Goal: Information Seeking & Learning: Learn about a topic

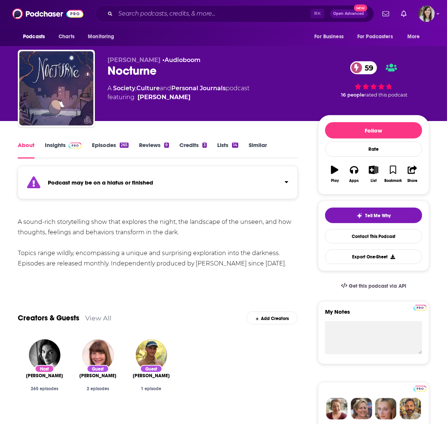
click at [99, 146] on link "Episodes 265" at bounding box center [110, 149] width 37 height 17
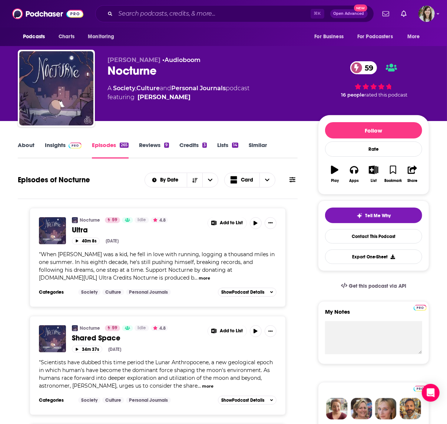
scroll to position [19, 0]
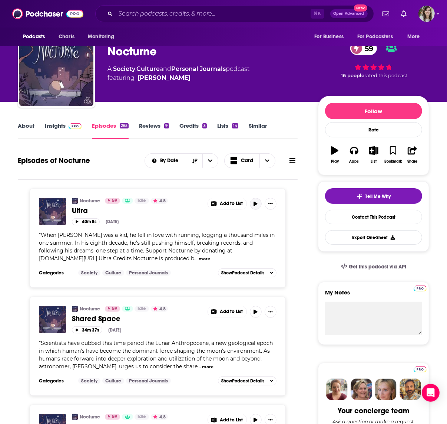
click at [253, 203] on icon "button" at bounding box center [256, 203] width 6 height 4
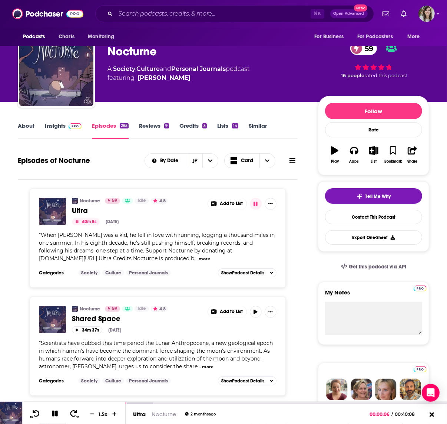
click at [165, 284] on div "Nocturne 59 Idle 4.8 Ultra Add to List 40m 8s Aug 6th, 2025 " When Michael Kopp…" at bounding box center [158, 237] width 256 height 99
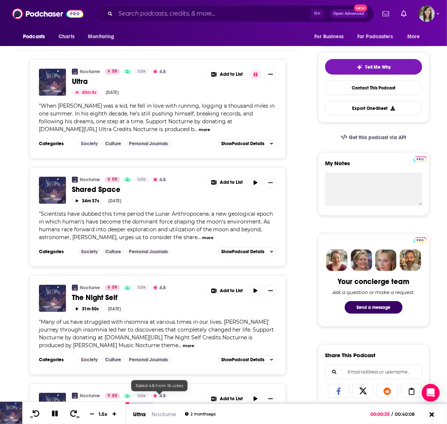
scroll to position [0, 0]
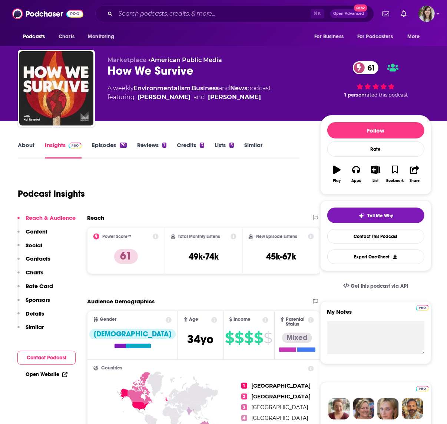
drag, startPoint x: 184, startPoint y: 186, endPoint x: 144, endPoint y: 84, distance: 109.4
click at [184, 185] on div "Podcast Insights" at bounding box center [156, 189] width 276 height 38
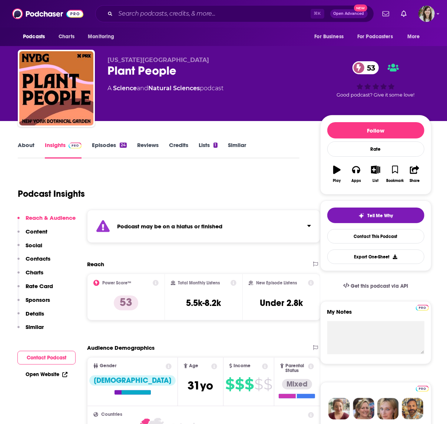
click at [101, 145] on link "Episodes 24" at bounding box center [109, 149] width 35 height 17
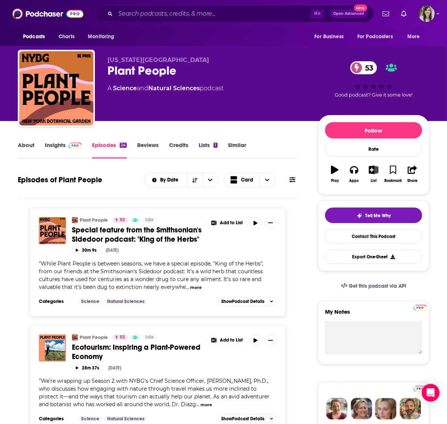
scroll to position [76, 0]
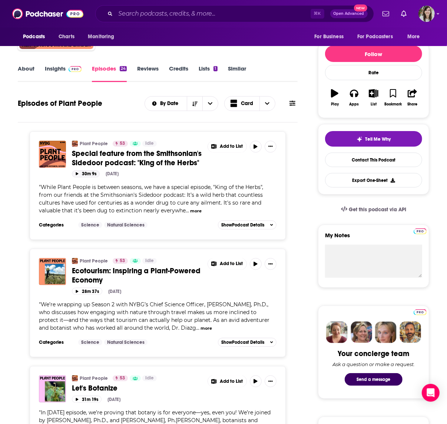
click at [77, 172] on icon "button" at bounding box center [77, 173] width 3 height 3
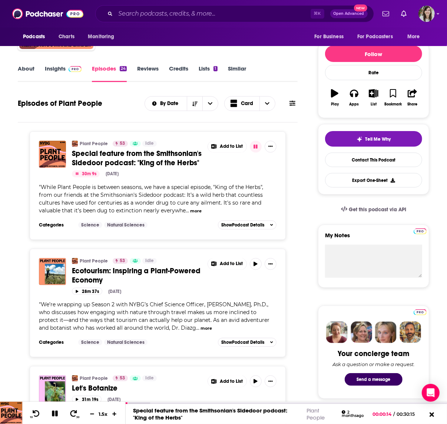
click at [32, 69] on link "About" at bounding box center [26, 73] width 17 height 17
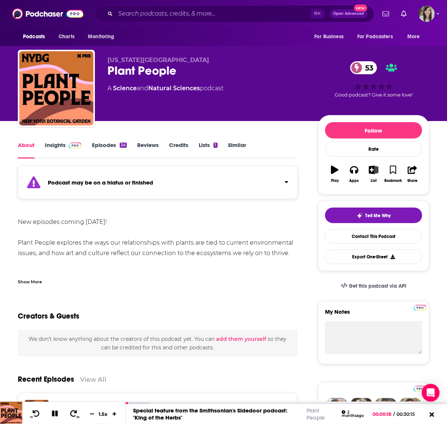
click at [35, 278] on div "Show More" at bounding box center [30, 280] width 24 height 7
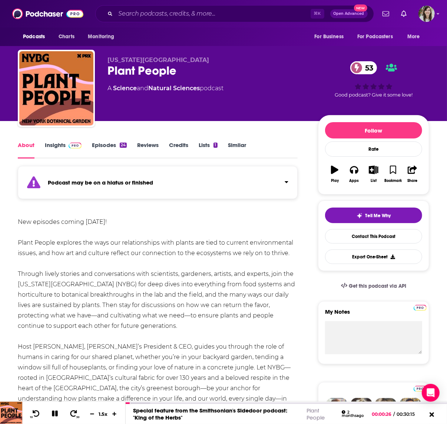
scroll to position [2, 0]
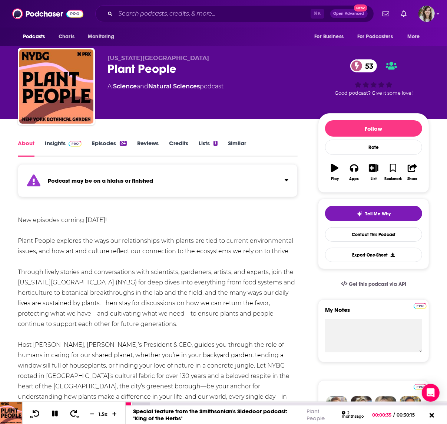
click at [56, 416] on icon at bounding box center [55, 413] width 6 height 6
drag, startPoint x: 127, startPoint y: 223, endPoint x: 142, endPoint y: 43, distance: 180.6
click at [129, 215] on div "New episodes coming March 10, 2025! Plant People explores the ways our relation…" at bounding box center [158, 313] width 280 height 197
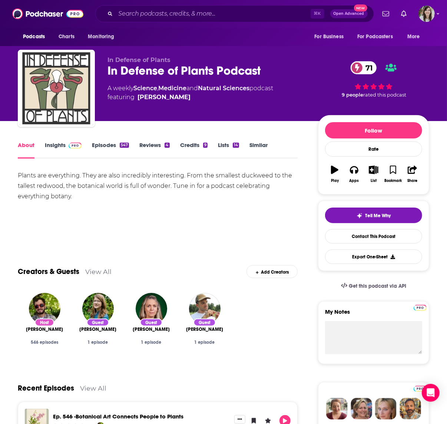
click at [52, 149] on link "Insights" at bounding box center [63, 149] width 37 height 17
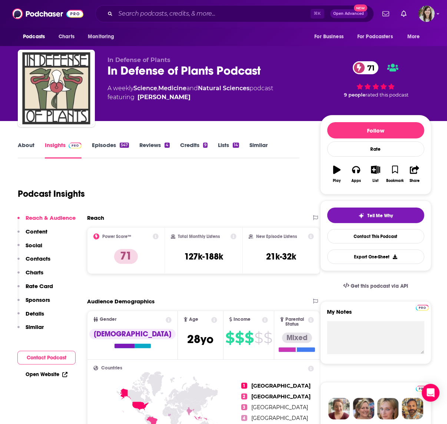
click at [102, 147] on link "Episodes 547" at bounding box center [110, 149] width 37 height 17
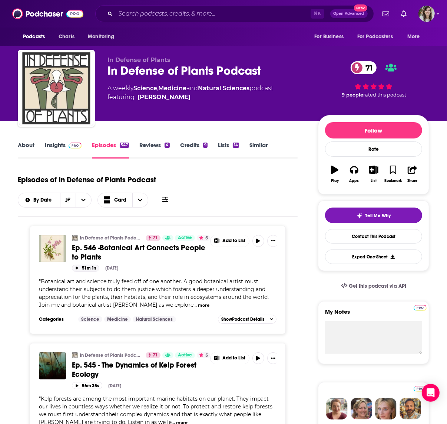
click at [84, 267] on button "51m 1s" at bounding box center [85, 267] width 27 height 7
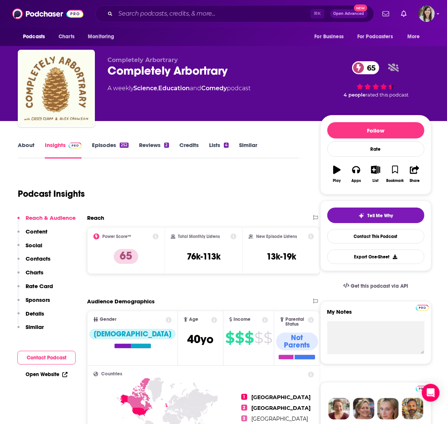
click at [25, 147] on link "About" at bounding box center [26, 149] width 17 height 17
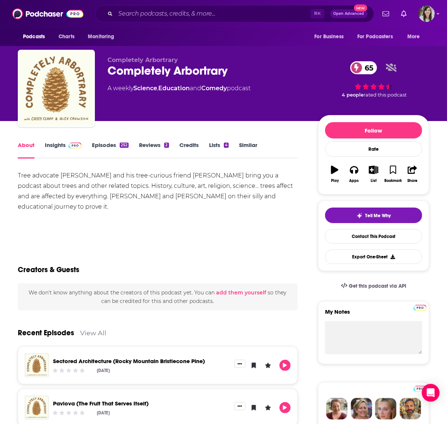
click at [100, 144] on link "Episodes 252" at bounding box center [110, 149] width 37 height 17
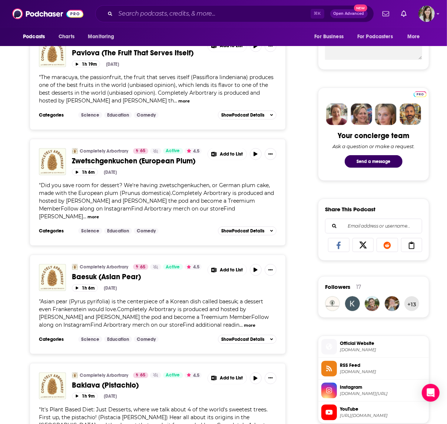
scroll to position [295, 0]
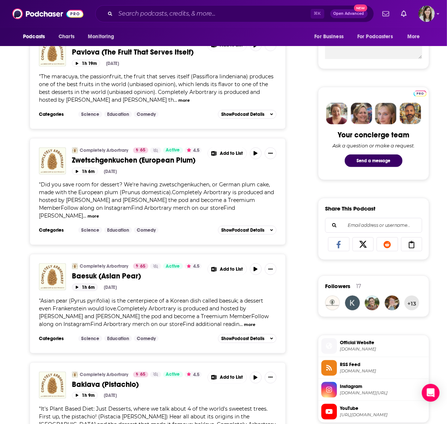
click at [79, 283] on button "1h 6m" at bounding box center [85, 286] width 26 height 7
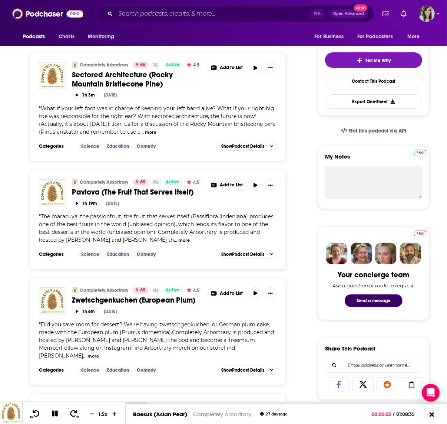
scroll to position [0, 0]
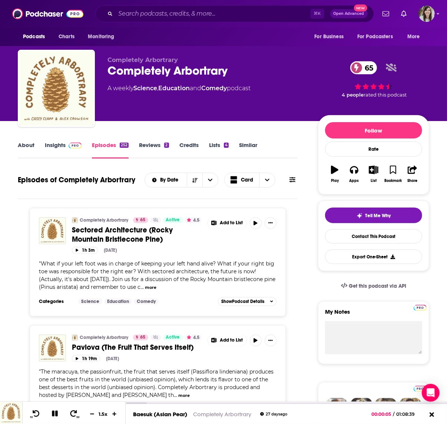
click at [22, 146] on link "About" at bounding box center [26, 149] width 17 height 17
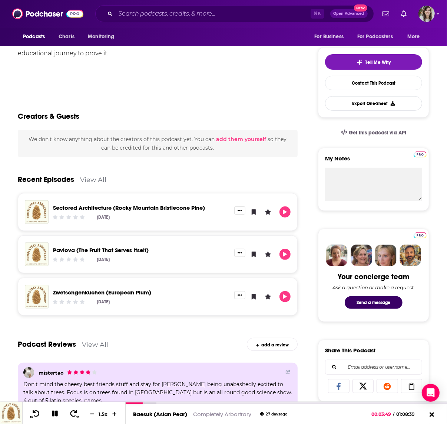
scroll to position [253, 0]
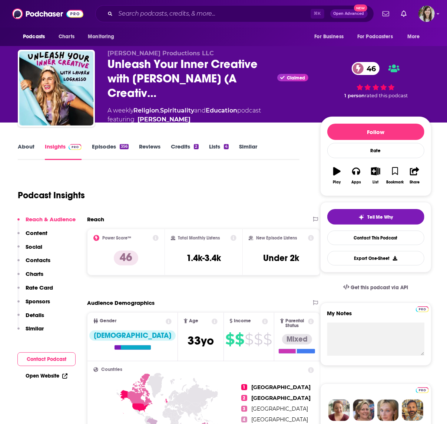
click at [100, 146] on link "Episodes 356" at bounding box center [110, 151] width 37 height 17
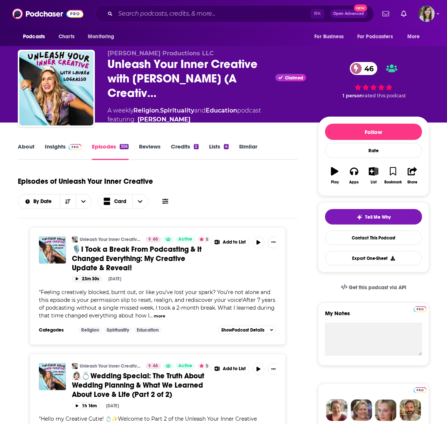
click at [83, 280] on button "23m 30s" at bounding box center [87, 278] width 30 height 7
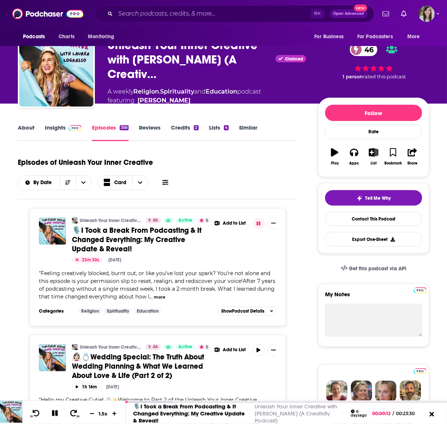
scroll to position [66, 0]
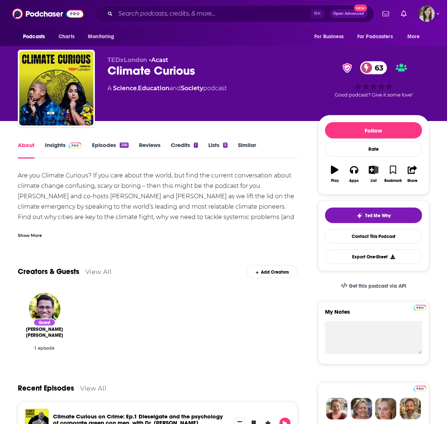
click at [159, 227] on div "Show More" at bounding box center [158, 232] width 280 height 13
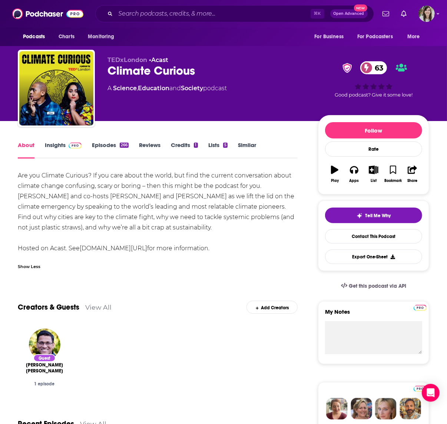
click at [53, 144] on link "Insights" at bounding box center [63, 149] width 37 height 17
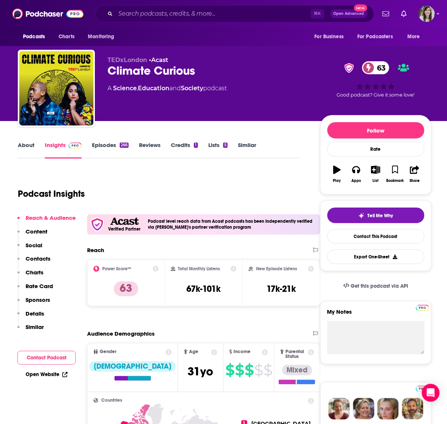
click at [101, 144] on link "Episodes 266" at bounding box center [110, 149] width 37 height 17
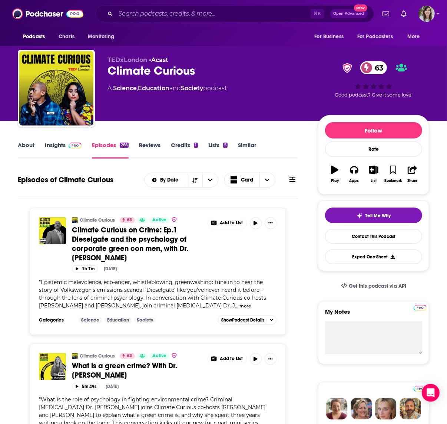
click at [240, 306] on button "more" at bounding box center [245, 306] width 11 height 6
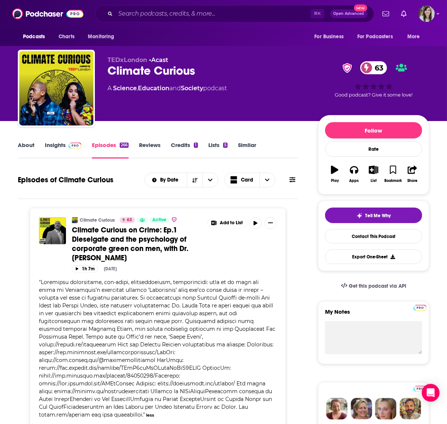
click at [56, 144] on link "Insights" at bounding box center [63, 149] width 37 height 17
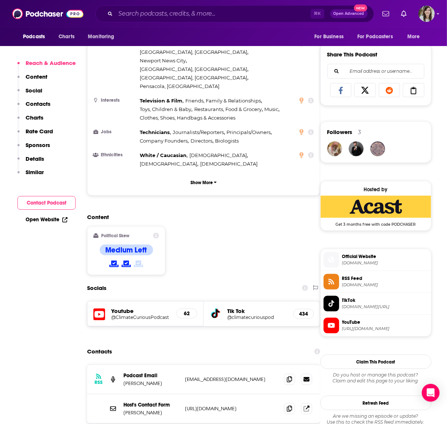
scroll to position [451, 0]
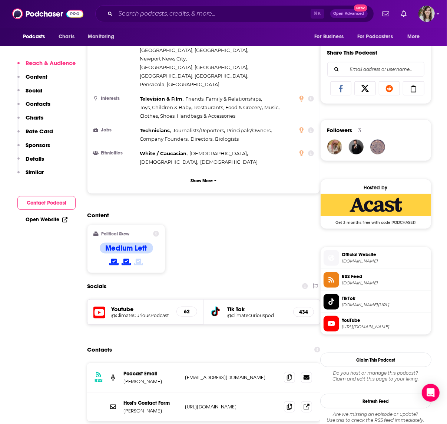
click at [264, 403] on p "[URL][DOMAIN_NAME]" at bounding box center [231, 406] width 93 height 6
